Goal: Task Accomplishment & Management: Manage account settings

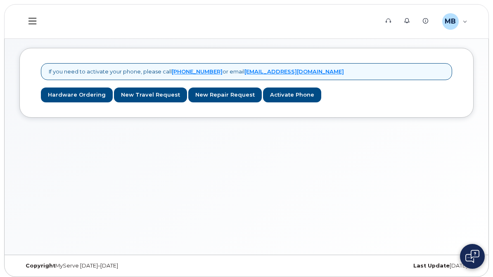
click at [0, 0] on div "My Devices" at bounding box center [0, 0] width 0 height 0
click at [0, 0] on link "Add Device" at bounding box center [0, 0] width 0 height 0
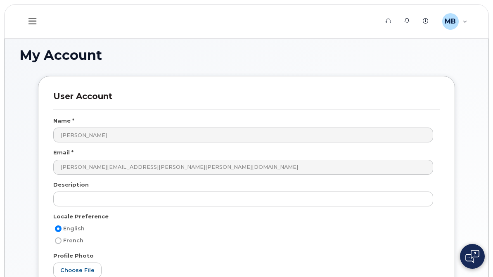
click at [0, 0] on div "Hardware Ordering" at bounding box center [0, 0] width 0 height 0
click at [0, 0] on link "My Orders" at bounding box center [0, 0] width 0 height 0
